Goal: Information Seeking & Learning: Learn about a topic

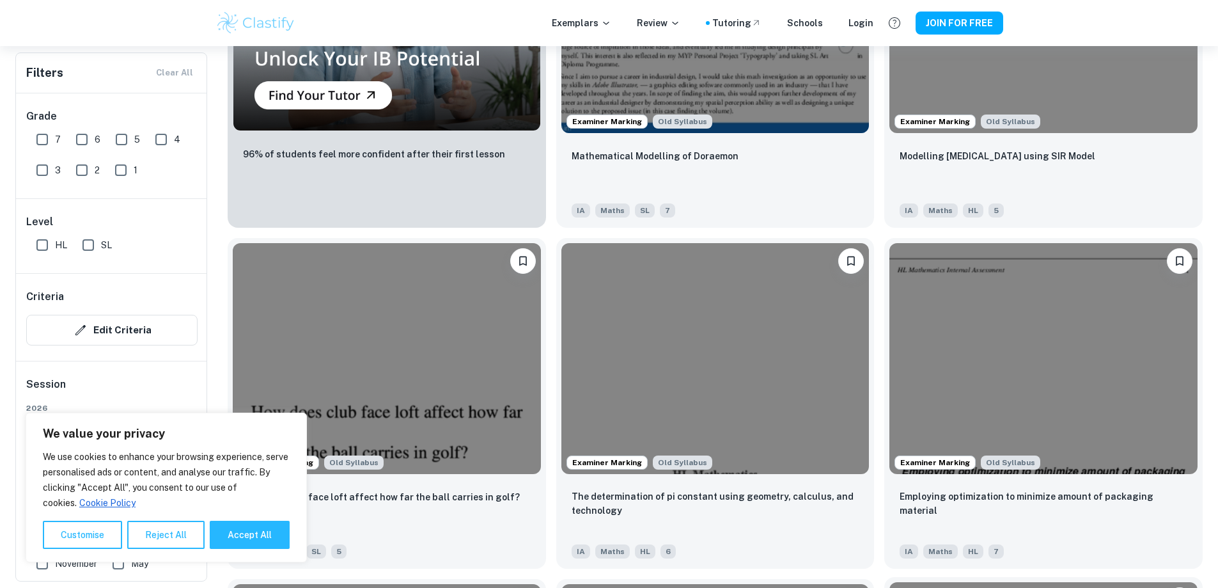
scroll to position [1215, 0]
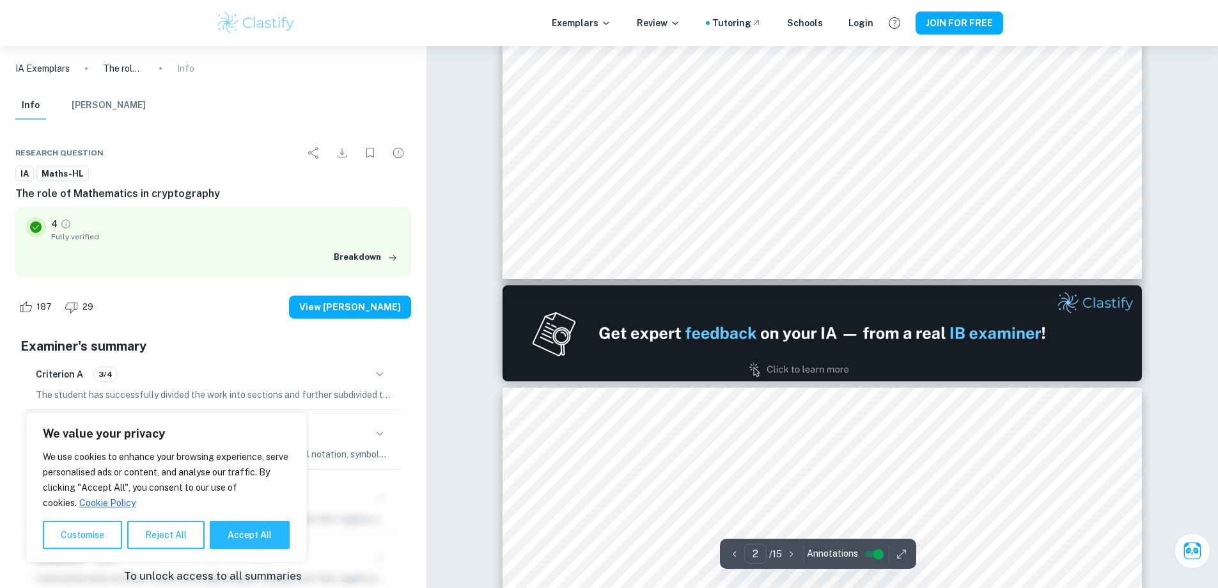
scroll to position [1151, 0]
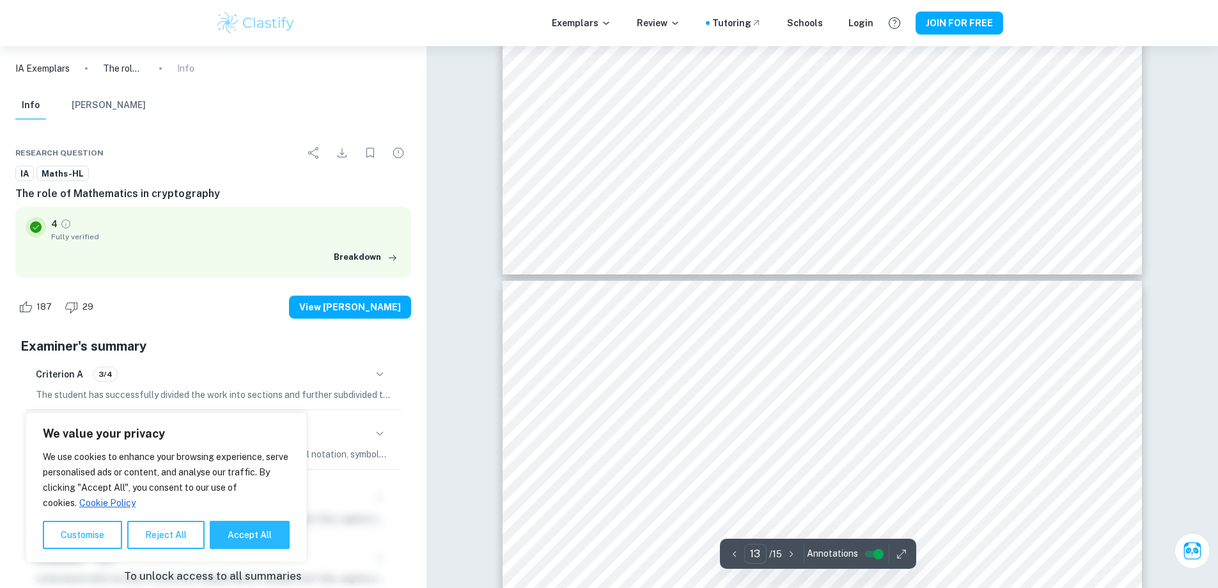
type input "14"
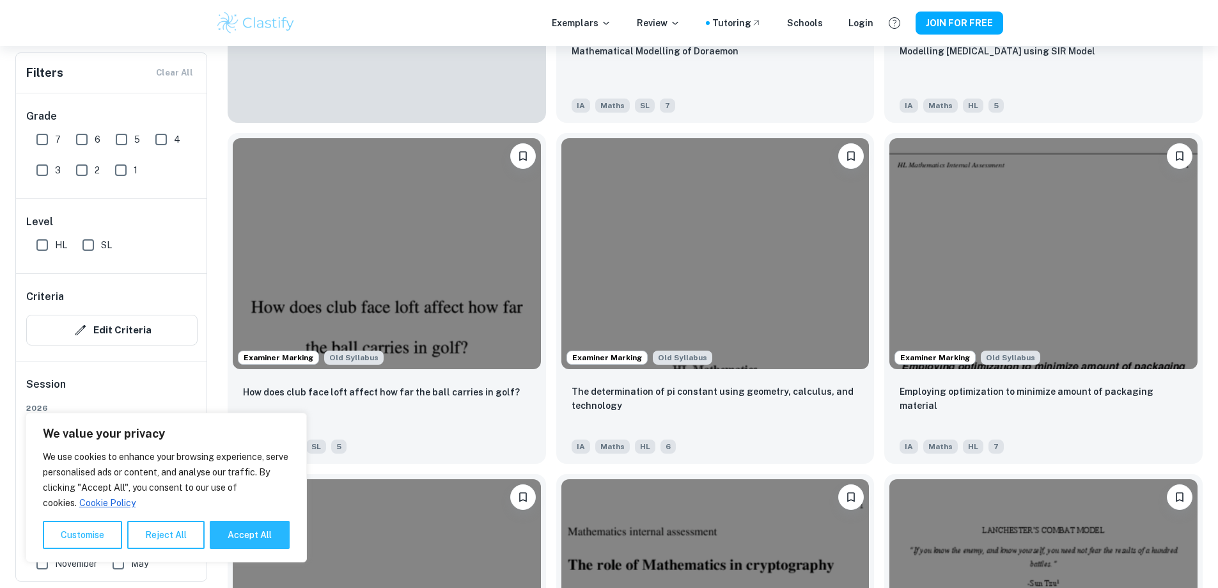
scroll to position [1727, 0]
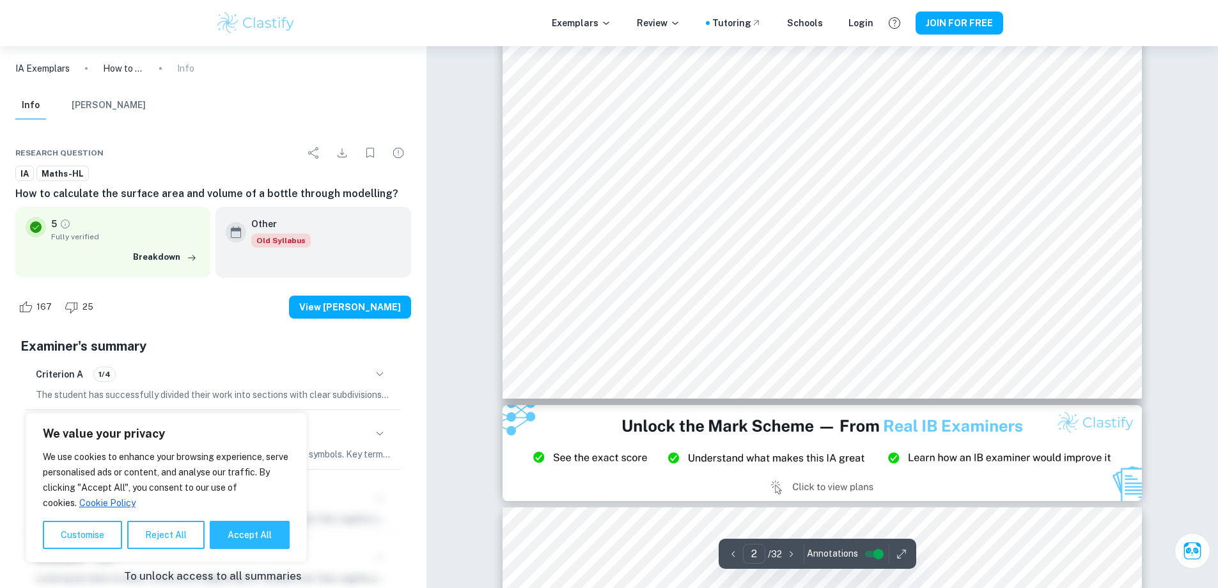
scroll to position [1599, 0]
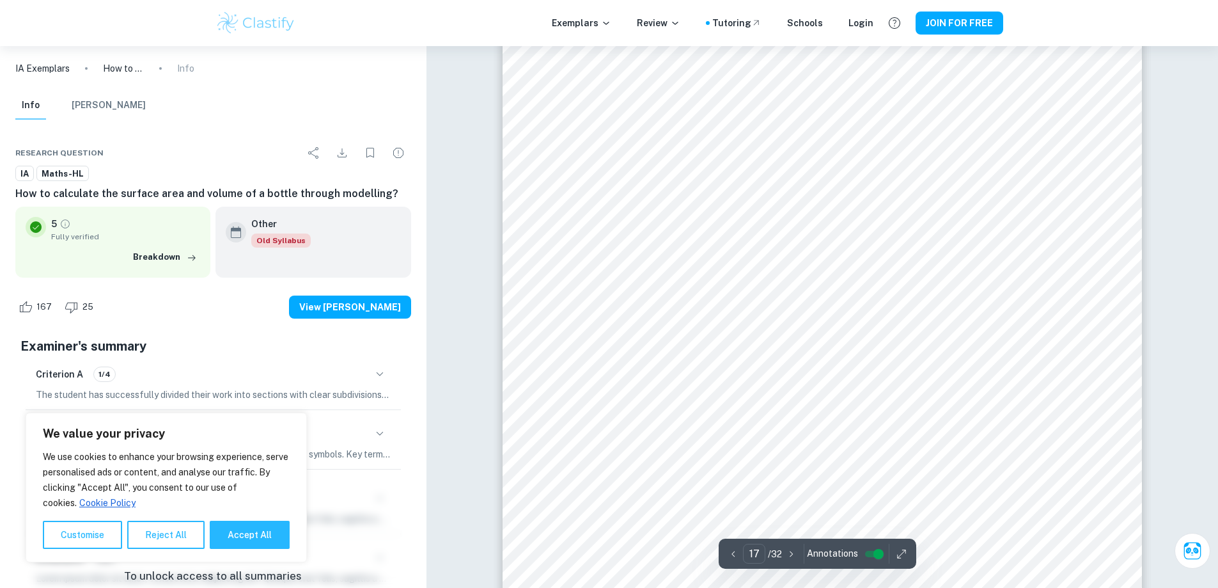
type input "18"
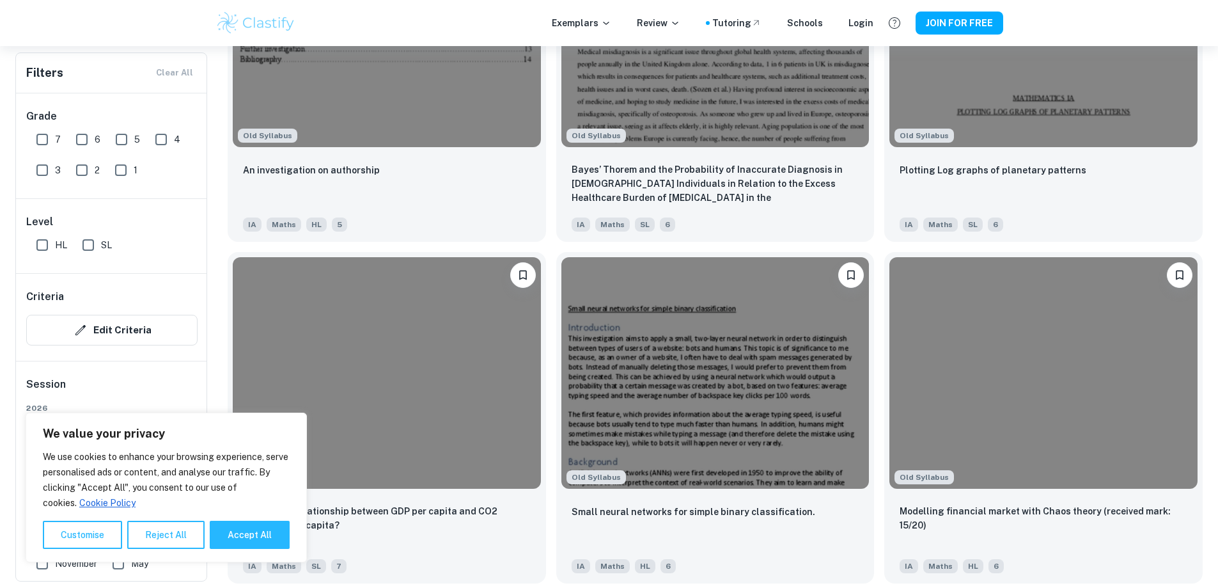
scroll to position [5053, 0]
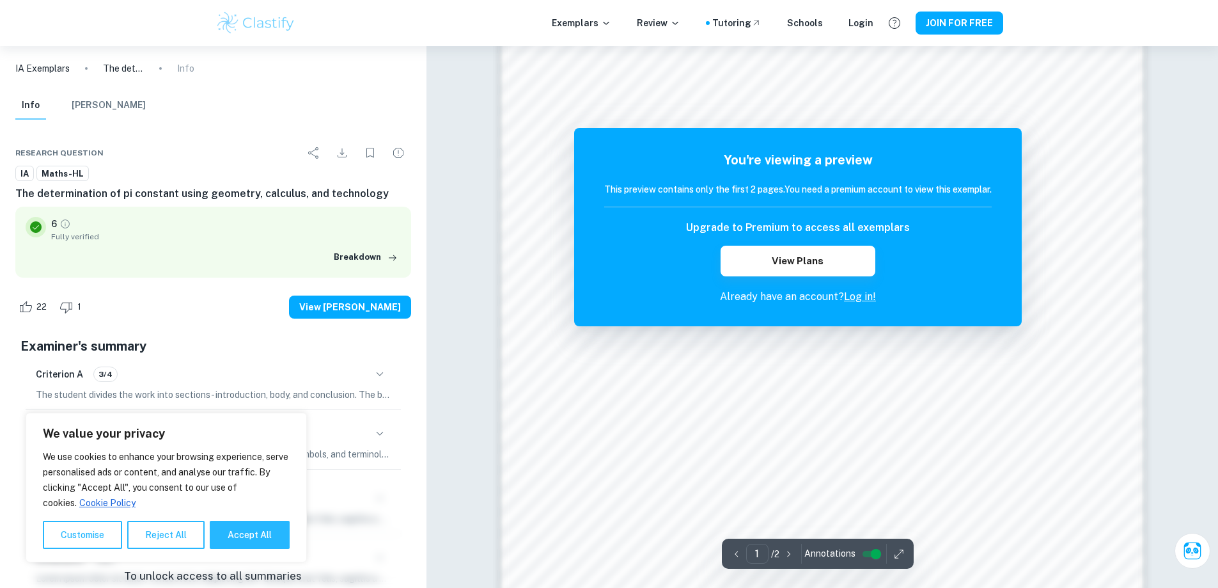
scroll to position [543, 0]
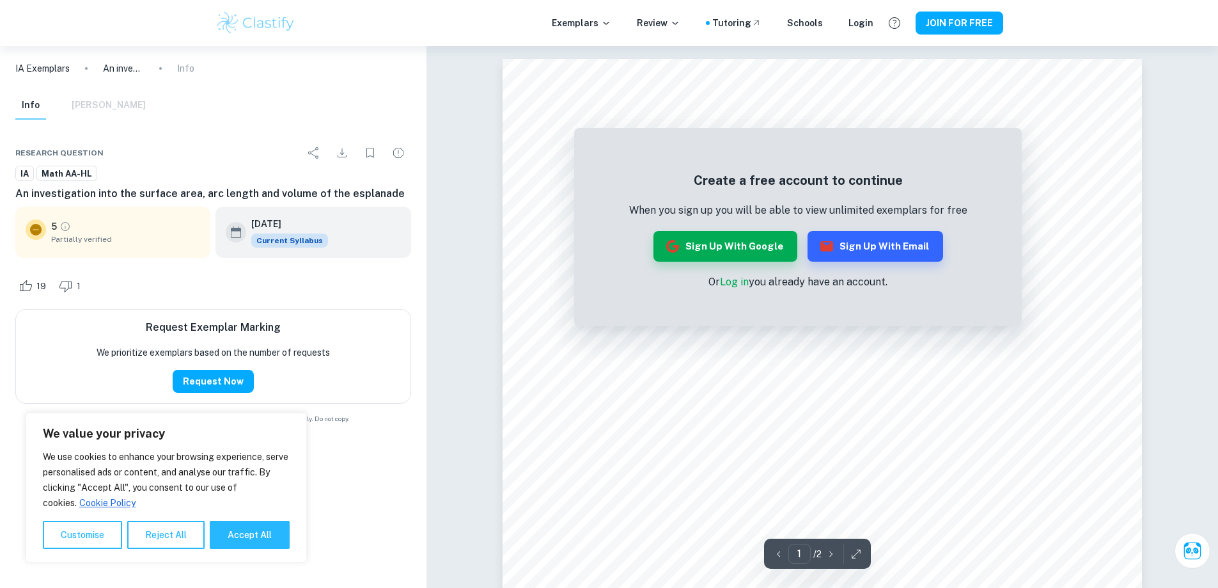
scroll to position [64, 0]
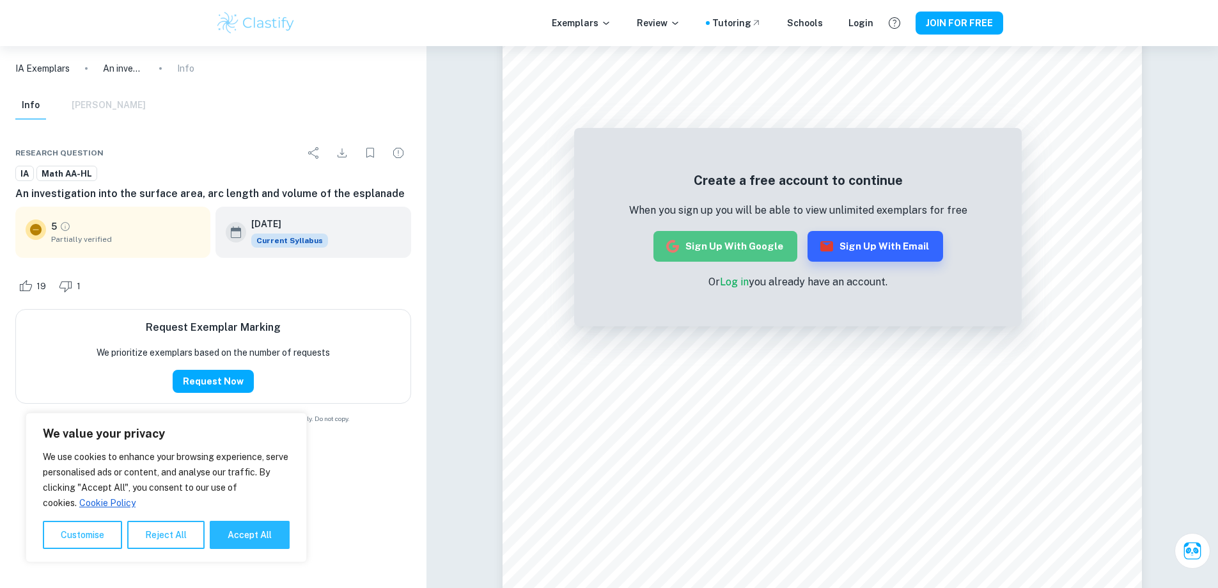
click at [757, 241] on button "Sign up with Google" at bounding box center [726, 246] width 144 height 31
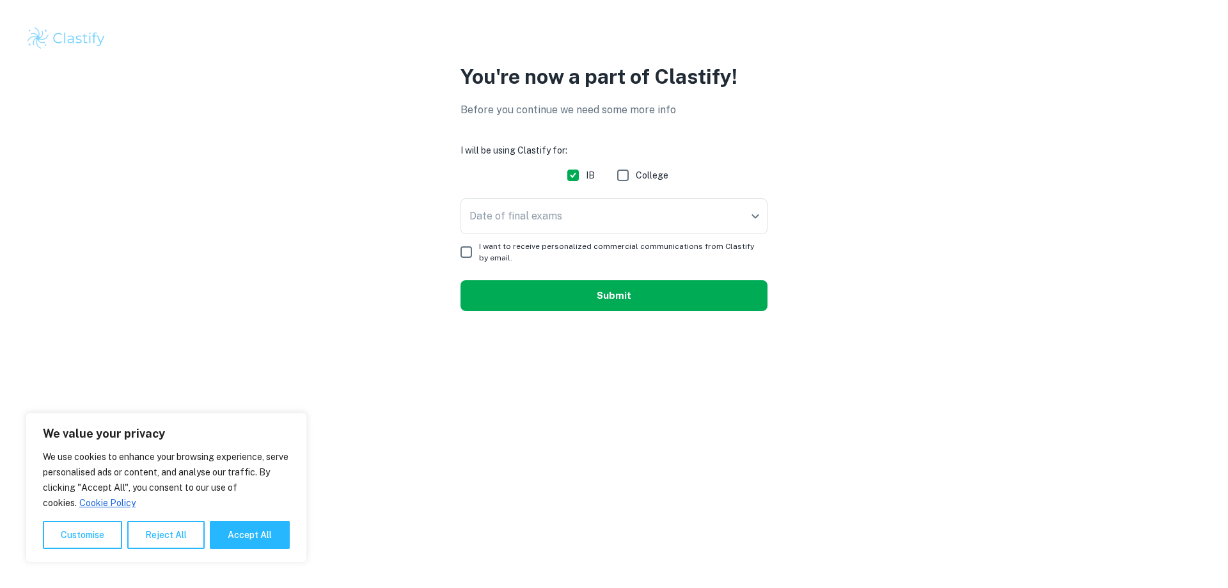
click at [617, 296] on button "Submit" at bounding box center [613, 295] width 307 height 31
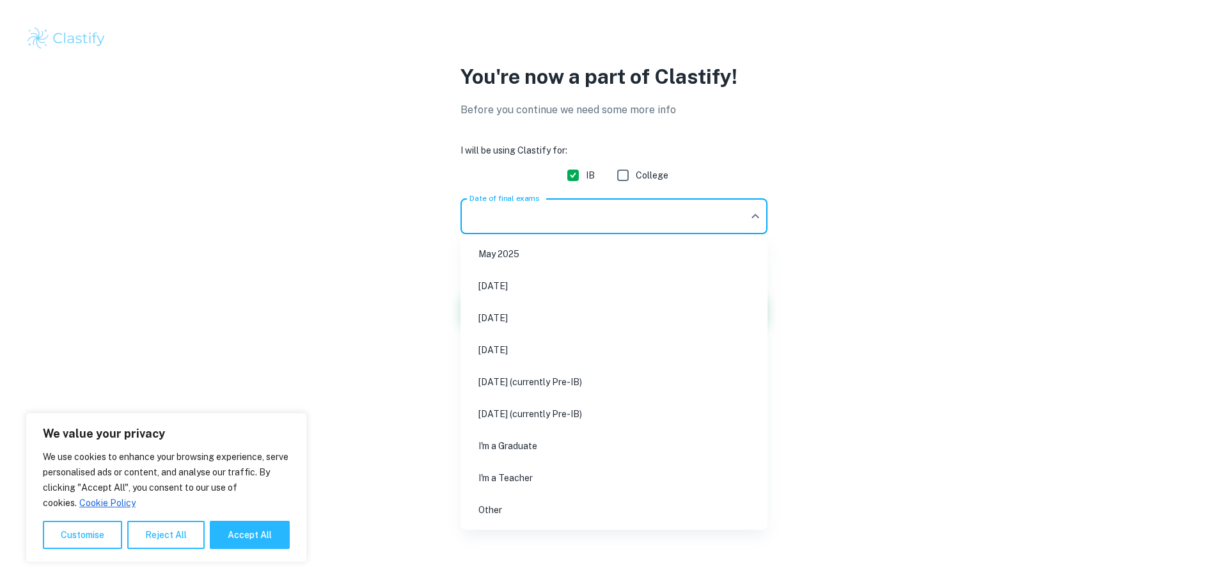
click at [687, 208] on body "We value your privacy We use cookies to enhance your browsing experience, serve…" at bounding box center [614, 294] width 1228 height 588
click at [582, 311] on li "[DATE]" at bounding box center [614, 317] width 297 height 29
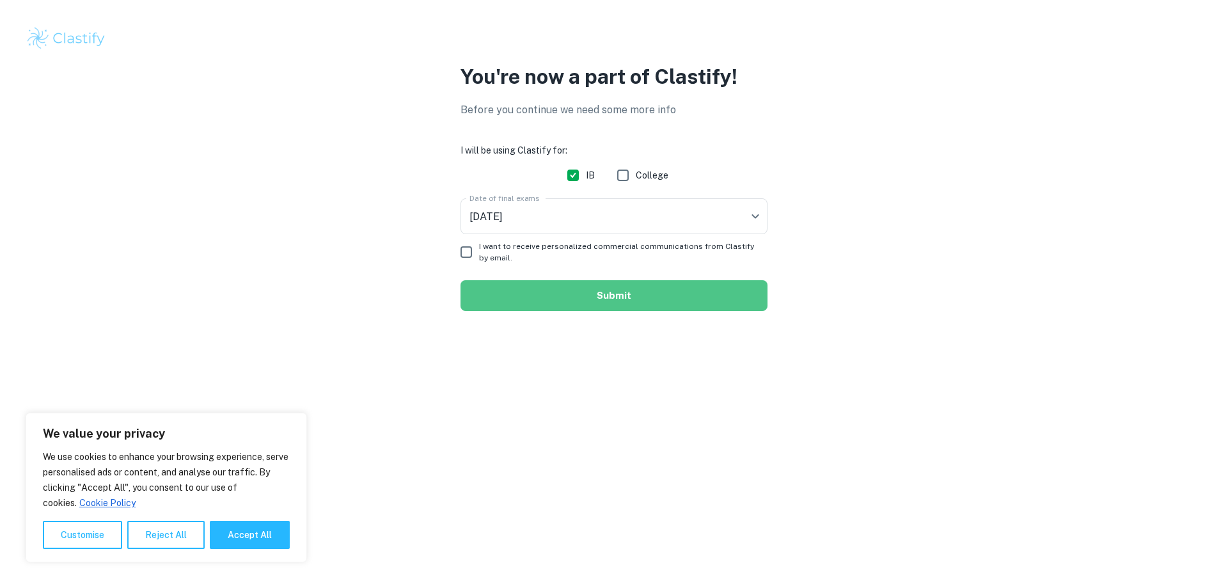
click at [606, 299] on button "Submit" at bounding box center [613, 295] width 307 height 31
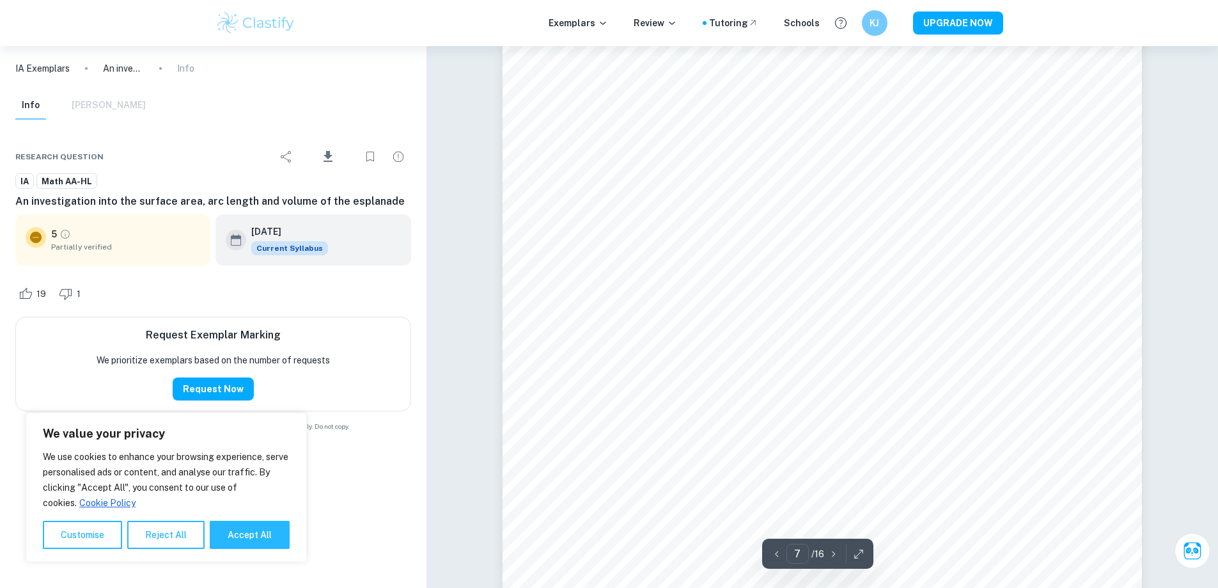
scroll to position [5500, 0]
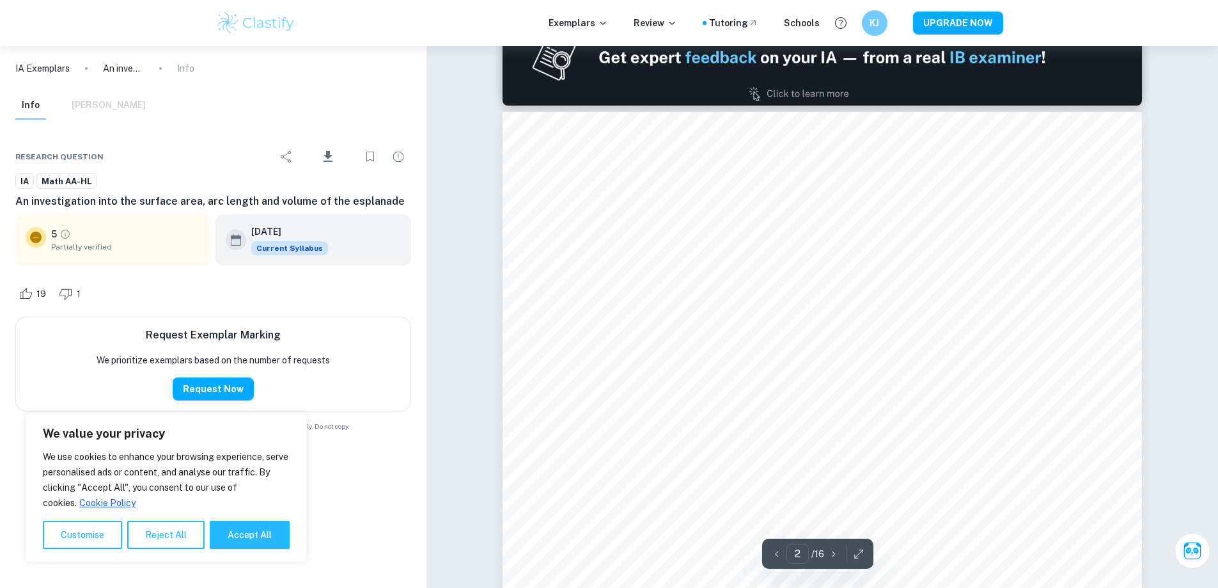
type input "1"
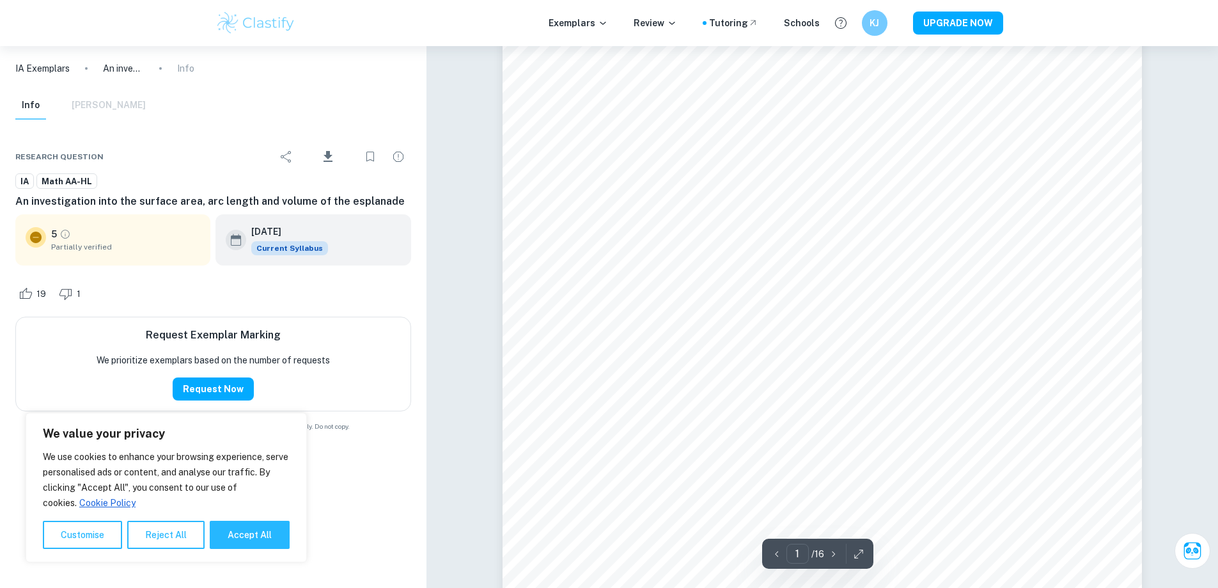
scroll to position [0, 0]
